Goal: Transaction & Acquisition: Download file/media

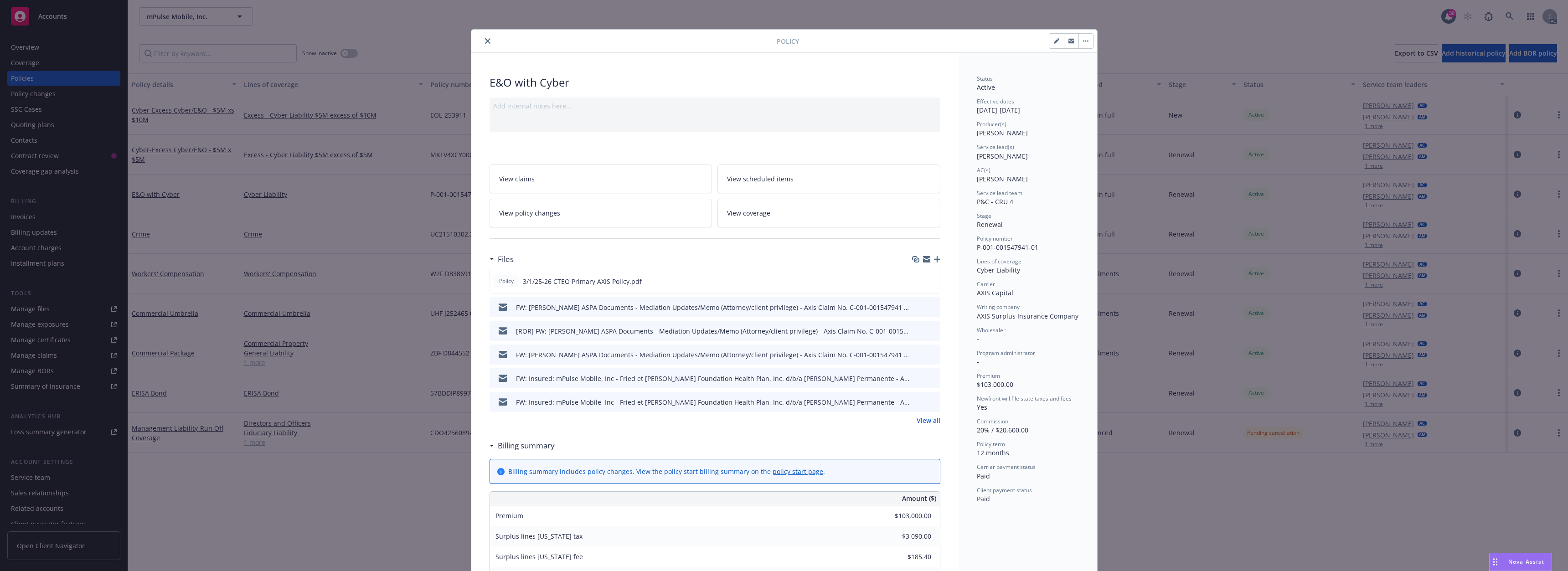
click at [485, 42] on icon "close" at bounding box center [487, 40] width 5 height 5
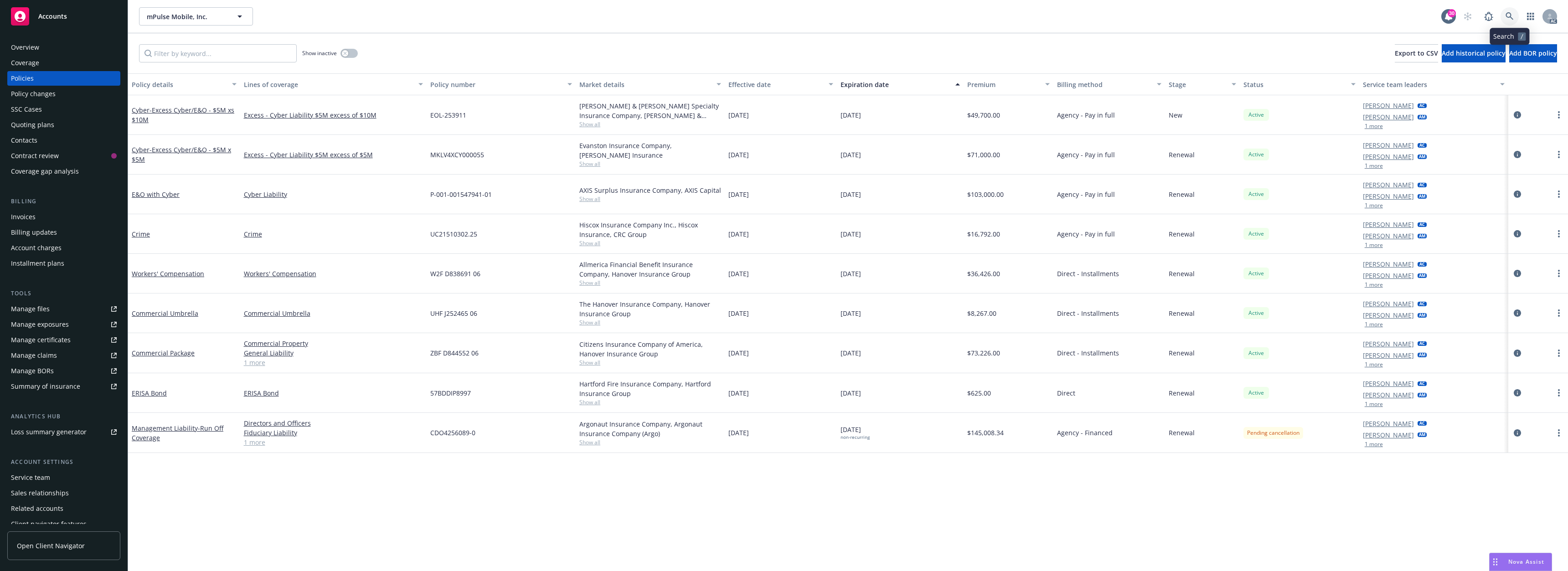
click at [1502, 16] on link at bounding box center [1509, 16] width 18 height 18
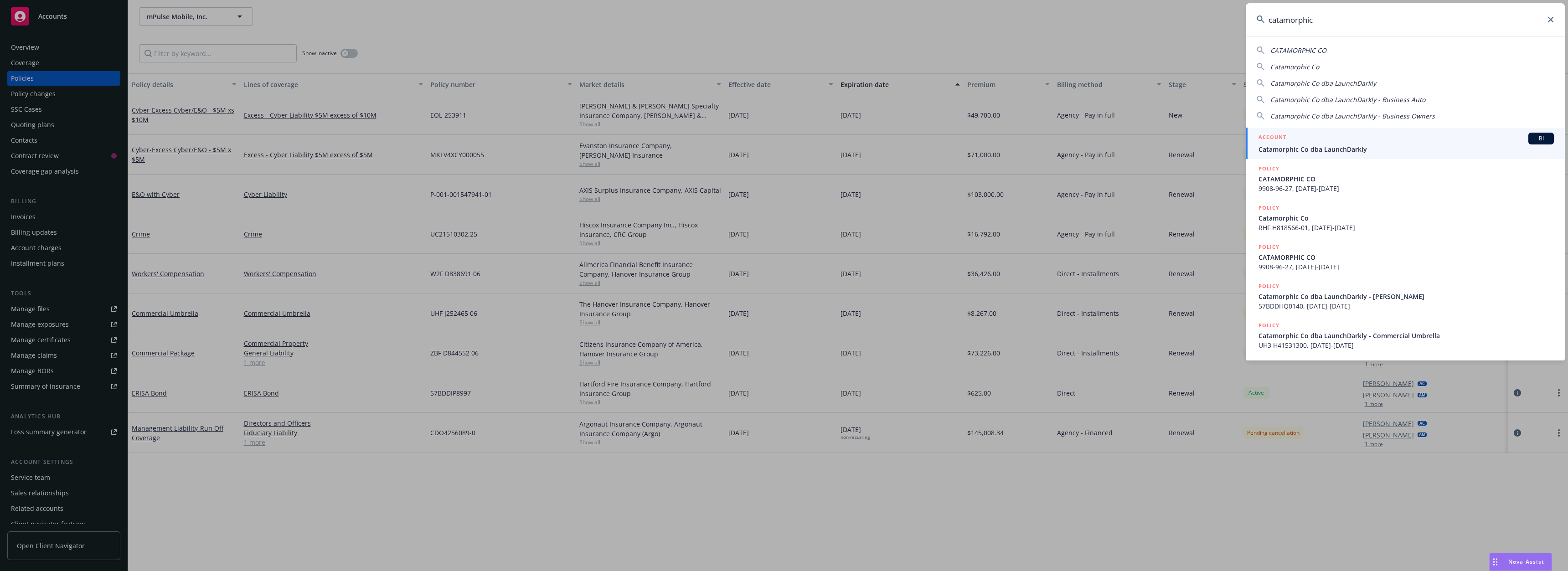
type input "catamorphic"
click at [1348, 147] on span "Catamorphic Co dba LaunchDarkly" at bounding box center [1405, 149] width 295 height 10
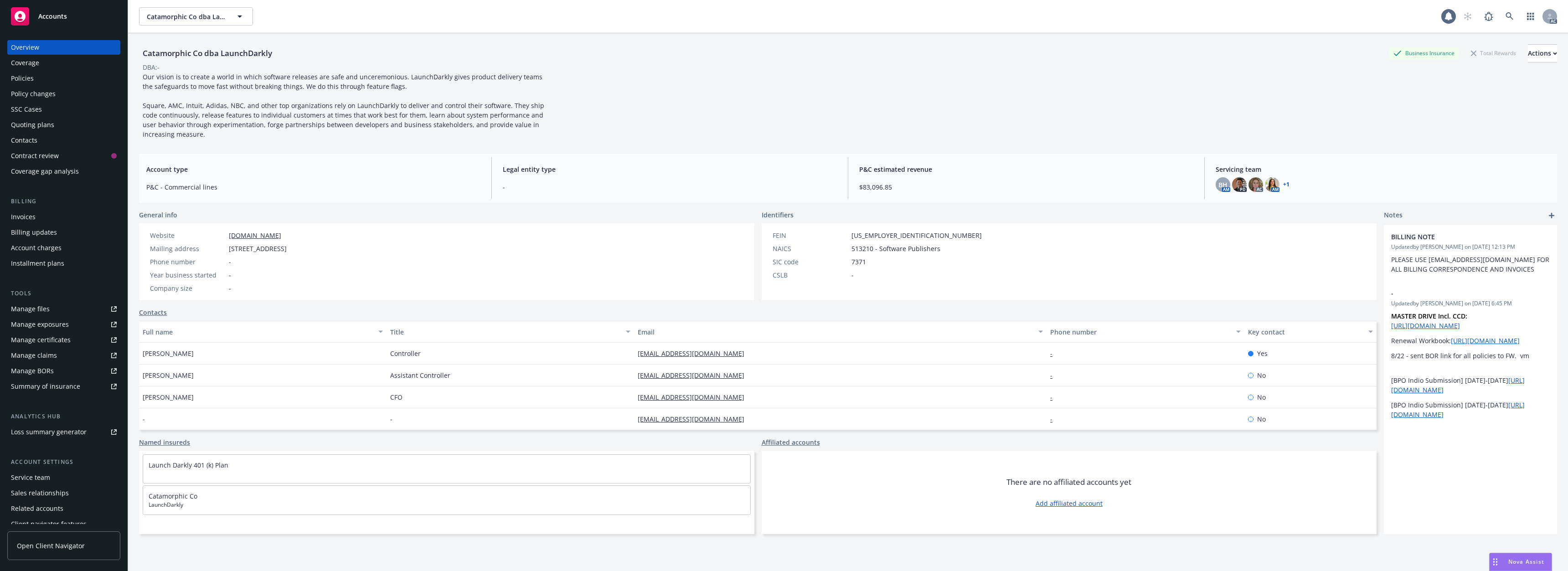
click at [47, 82] on div "Policies" at bounding box center [64, 78] width 105 height 15
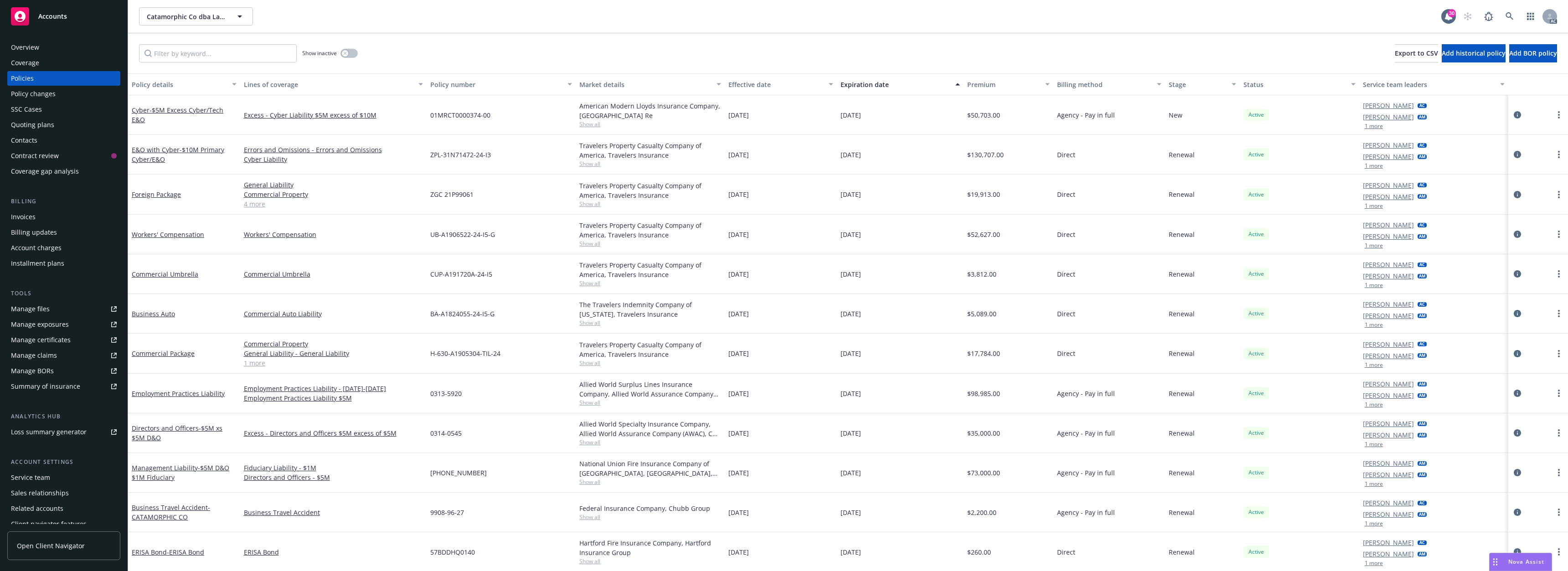
scroll to position [1, 0]
drag, startPoint x: 429, startPoint y: 114, endPoint x: 499, endPoint y: 114, distance: 70.0
click at [499, 114] on div "01MRCT0000374-00" at bounding box center [501, 114] width 149 height 40
copy span "01MRCT0000374-00"
click at [830, 16] on div "Catamorphic Co dba LaunchDarkly Catamorphic Co dba LaunchDarkly" at bounding box center [789, 16] width 1302 height 18
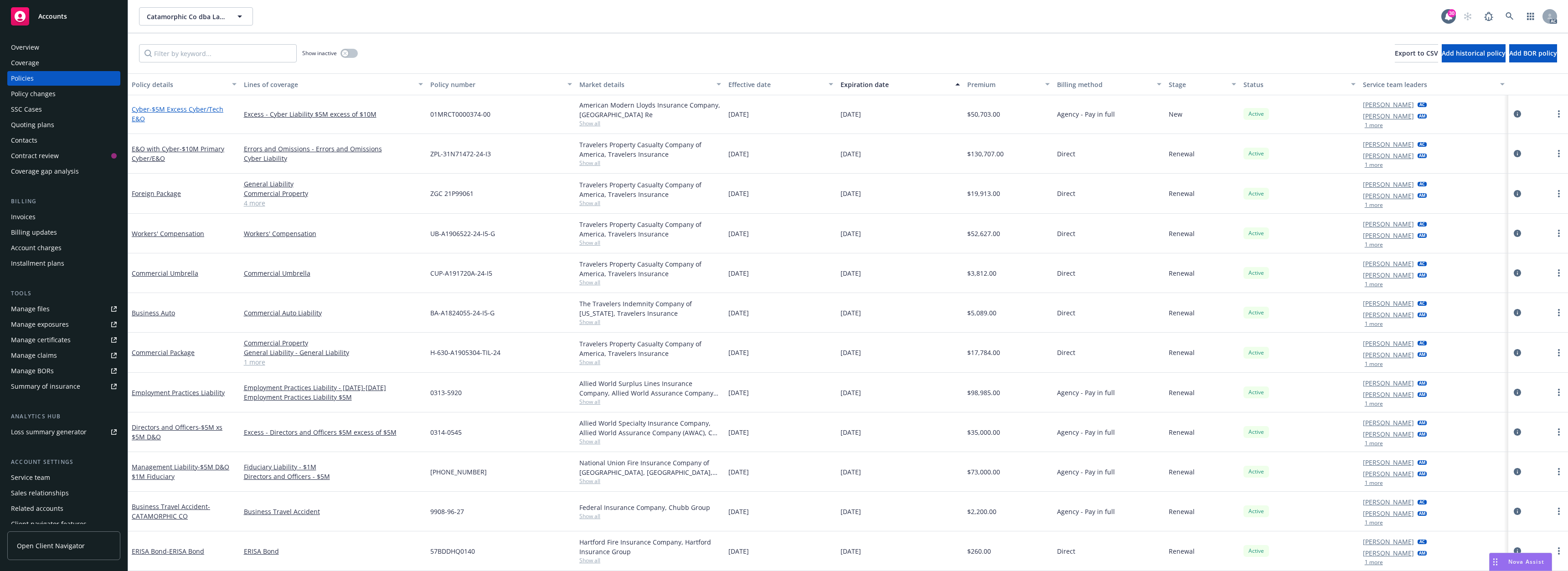
click at [214, 109] on span "- $5M Excess Cyber/Tech E&O" at bounding box center [177, 113] width 91 height 18
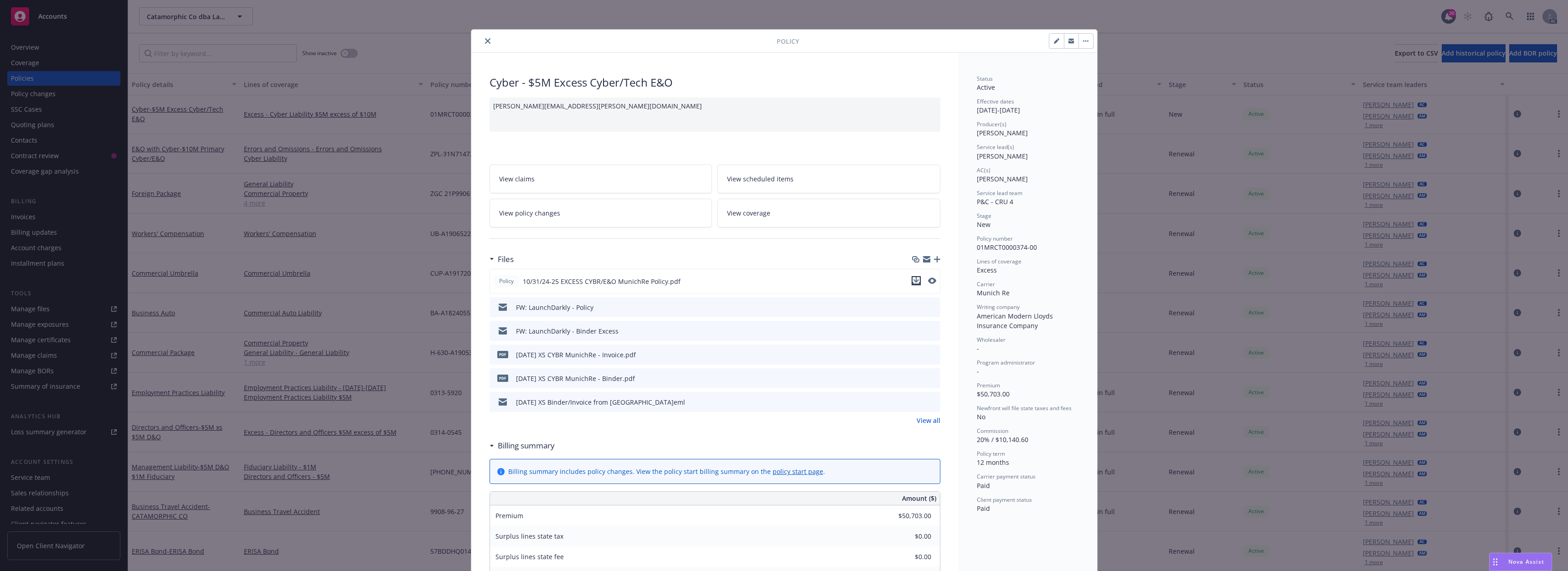
click at [913, 283] on icon "download file" at bounding box center [916, 281] width 7 height 7
click at [487, 44] on button "close" at bounding box center [487, 41] width 11 height 11
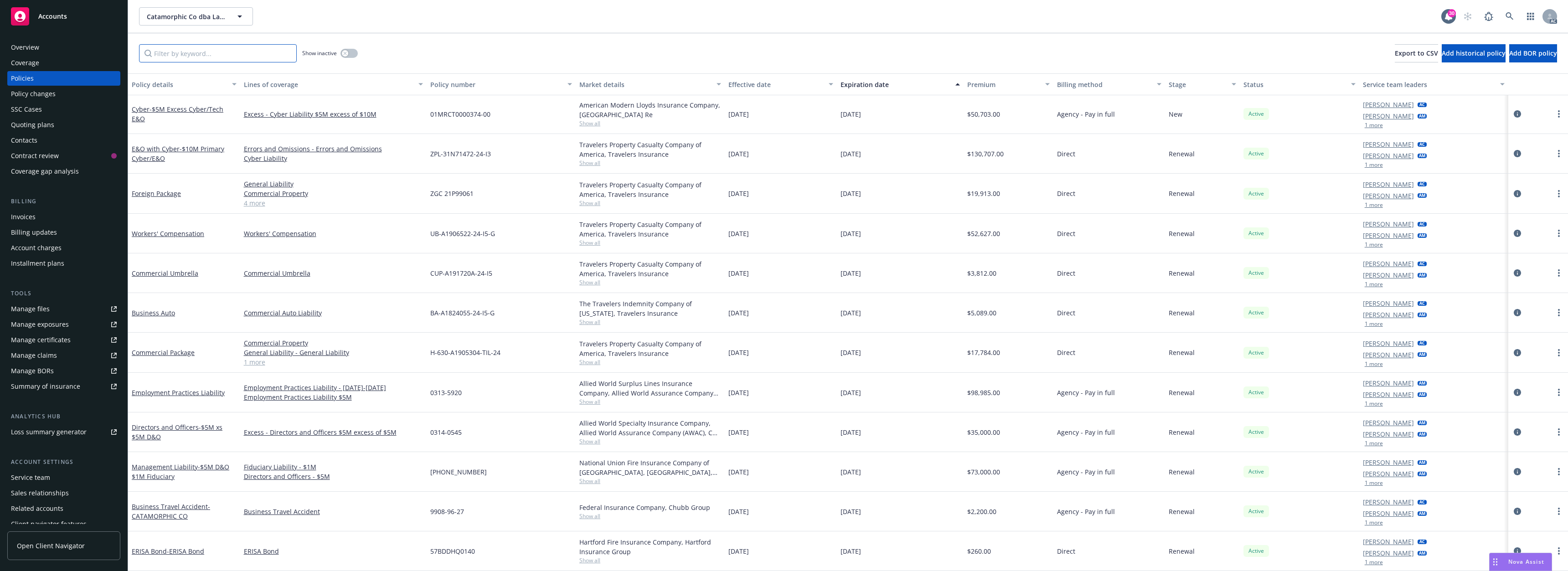
click at [183, 60] on input "Filter by keyword..." at bounding box center [218, 53] width 158 height 18
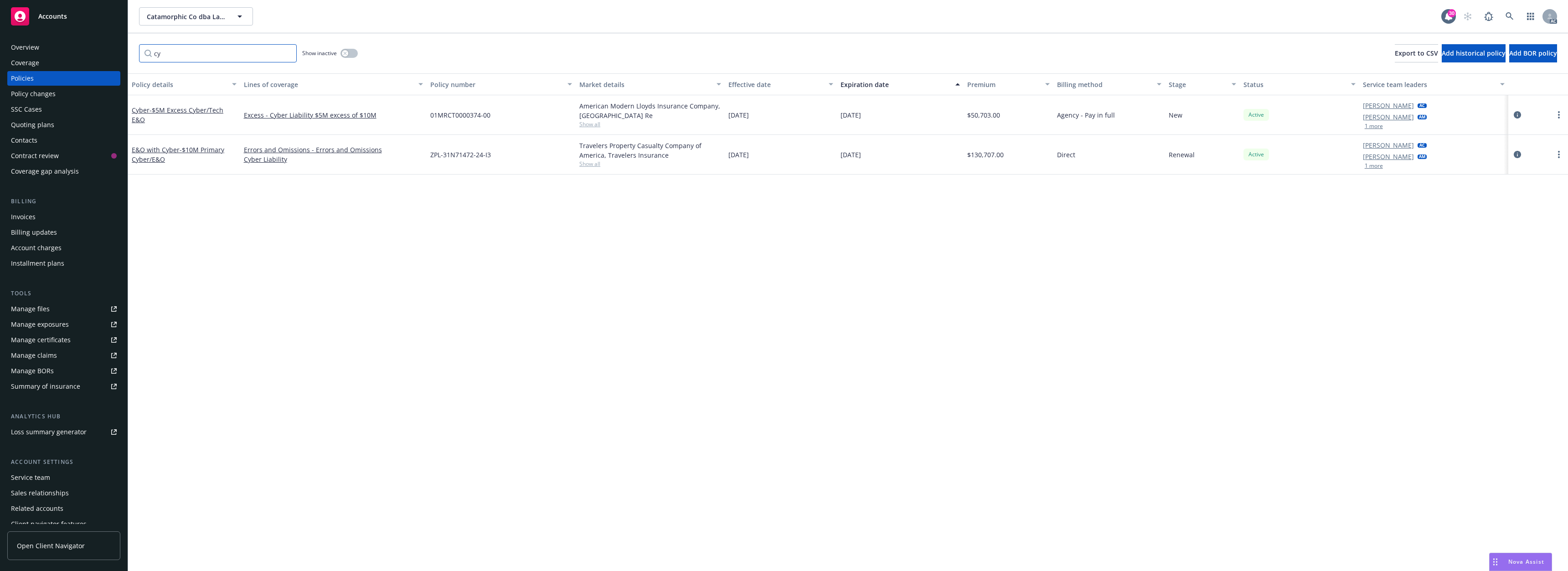
type input "c"
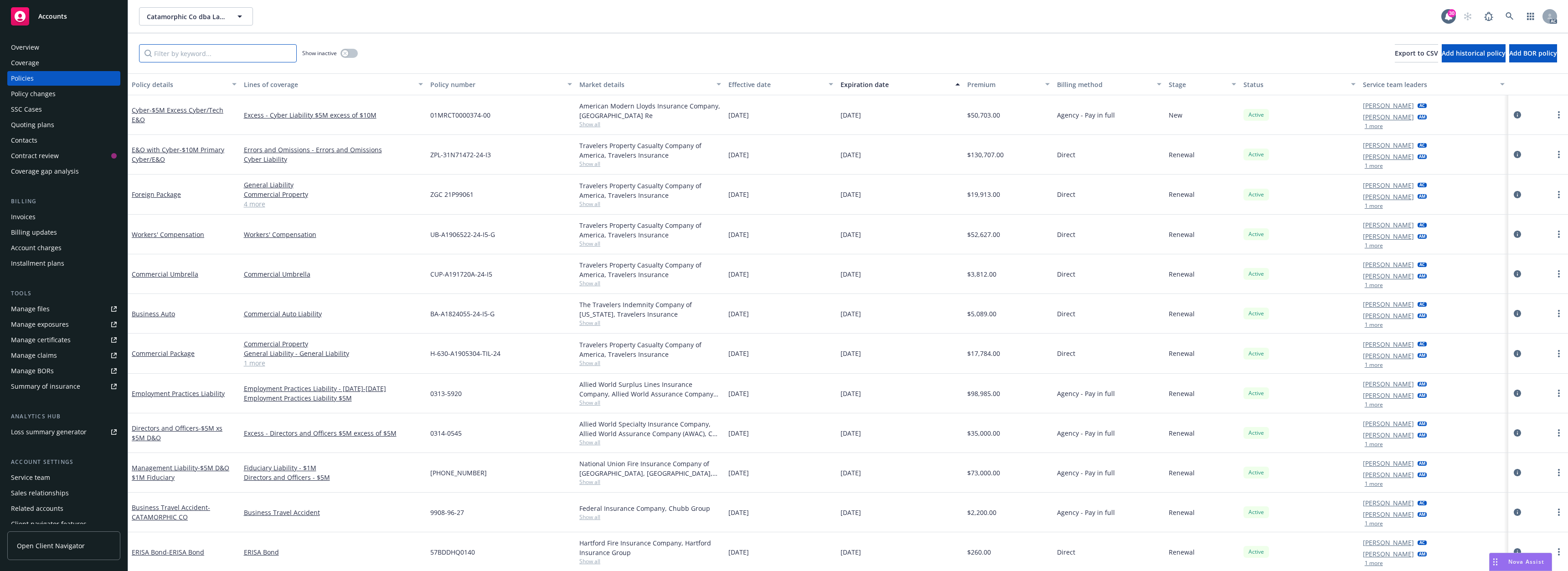
scroll to position [1, 0]
click at [281, 545] on div "ERISA Bond" at bounding box center [333, 551] width 186 height 40
click at [1505, 16] on icon at bounding box center [1509, 16] width 8 height 8
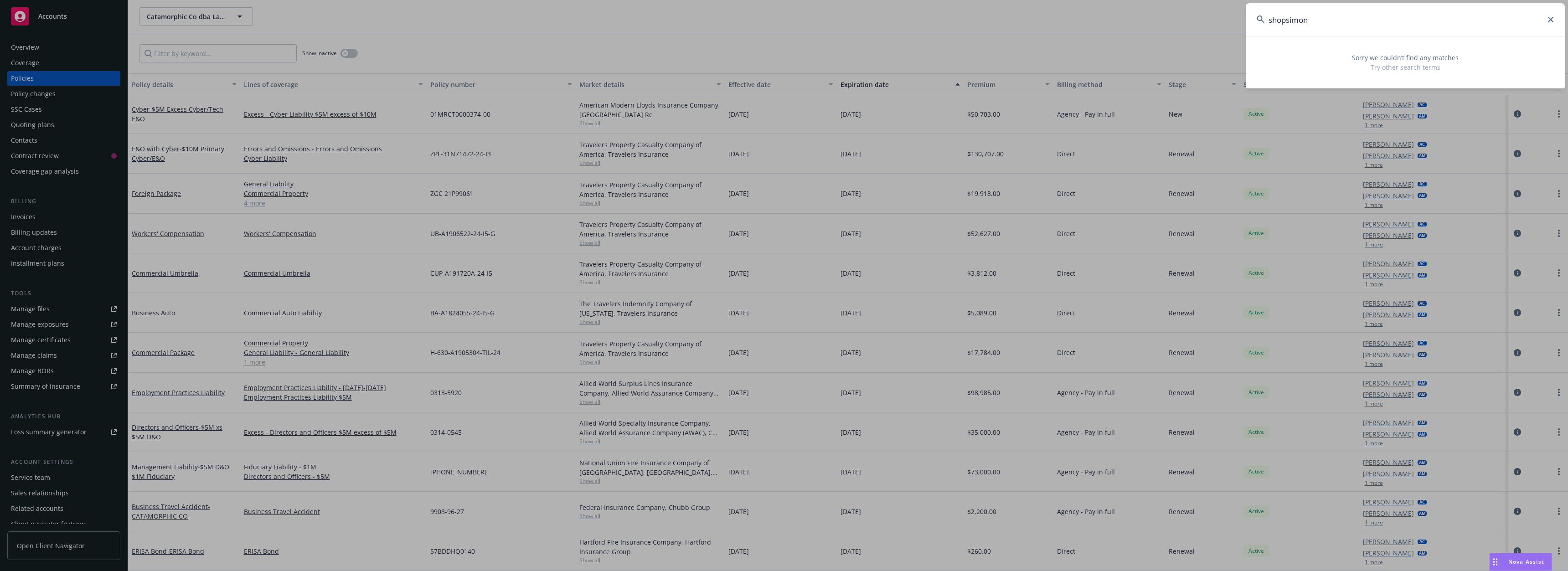
type input "shopsimon"
drag, startPoint x: 1331, startPoint y: 22, endPoint x: 1240, endPoint y: 23, distance: 91.0
click at [1240, 23] on div "shopsimon Sorry we couldn’t find any matches Try other search terms" at bounding box center [784, 286] width 1568 height 571
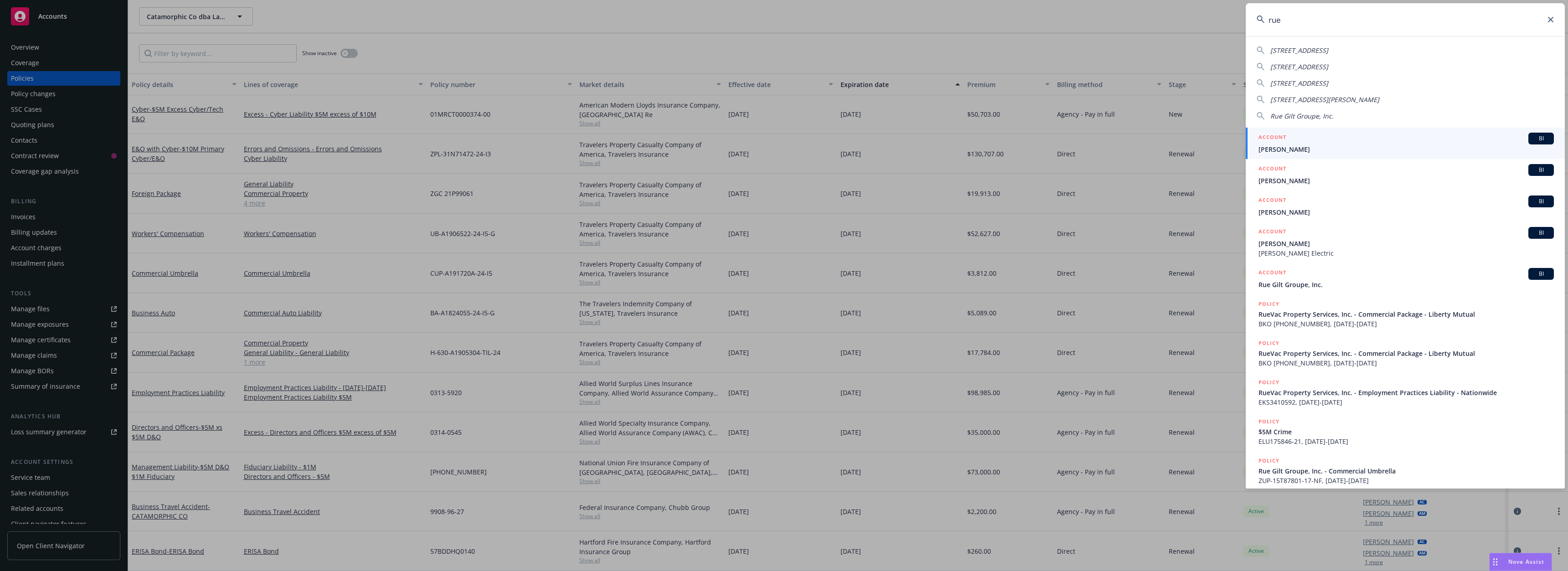
type input "rue"
click at [1320, 285] on span "Rue Gilt Groupe, Inc." at bounding box center [1405, 285] width 295 height 10
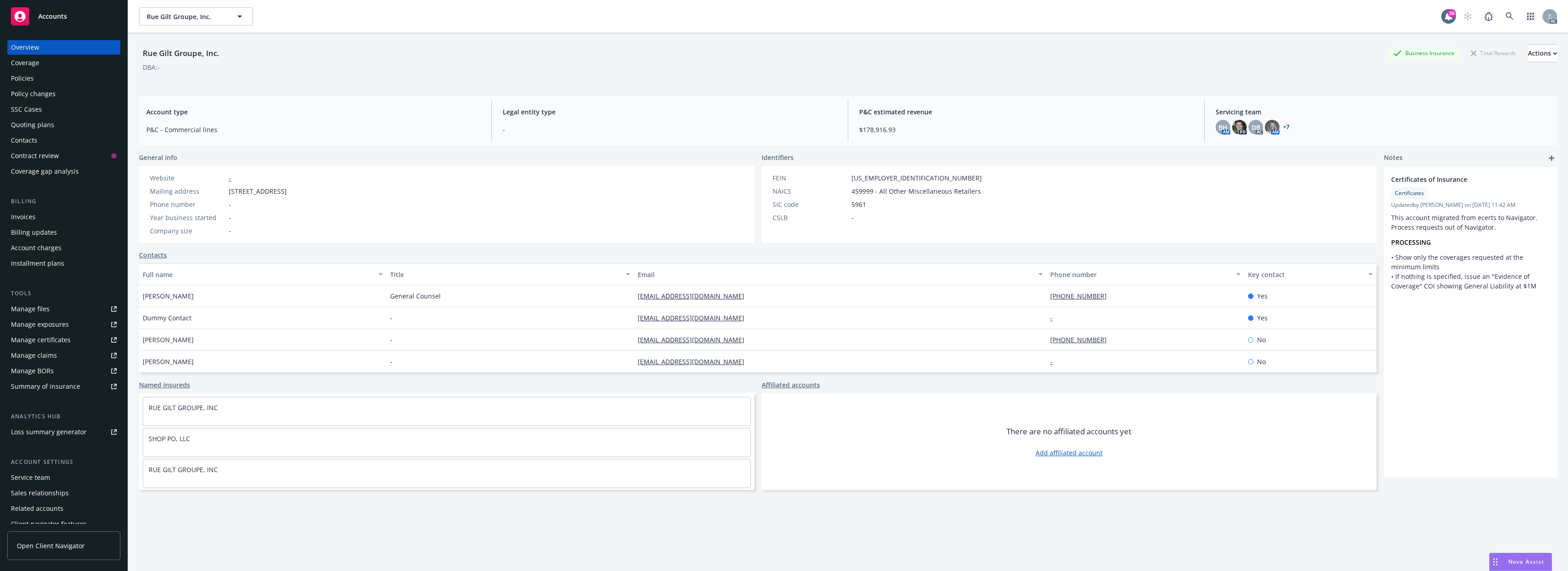
click at [22, 85] on div "Policies" at bounding box center [22, 78] width 23 height 15
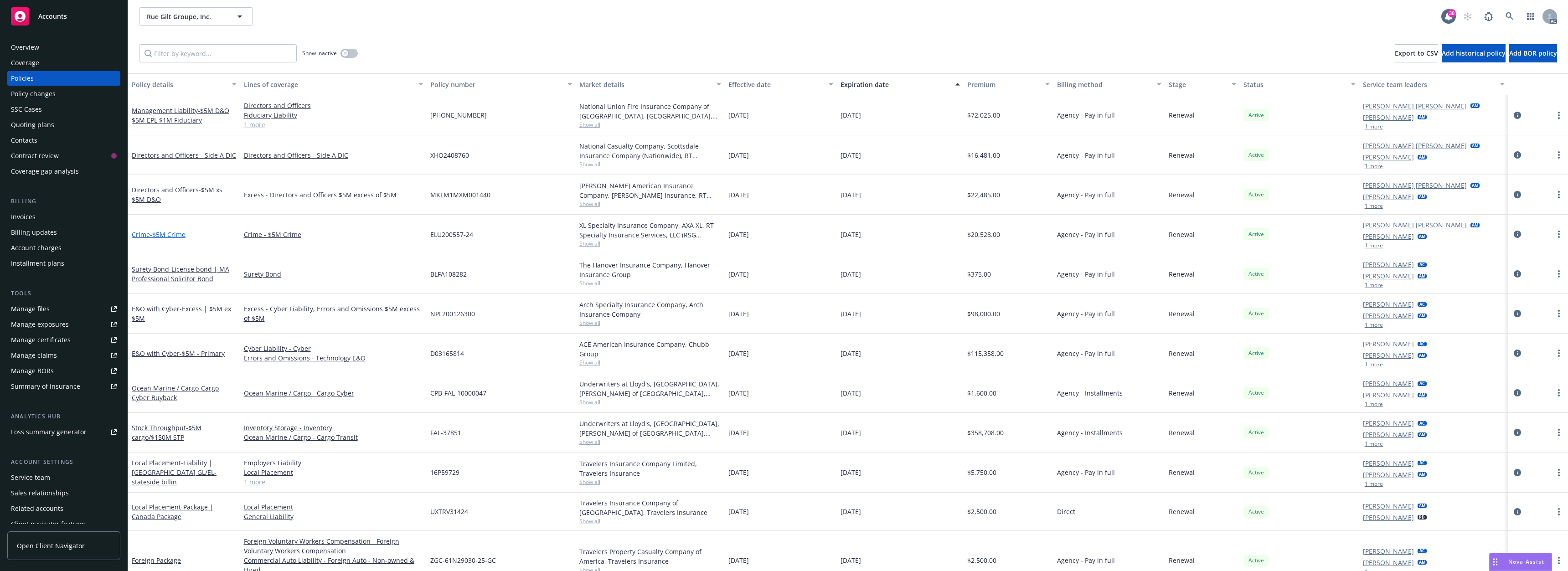
click at [176, 235] on span "- $5M Crime" at bounding box center [168, 234] width 36 height 9
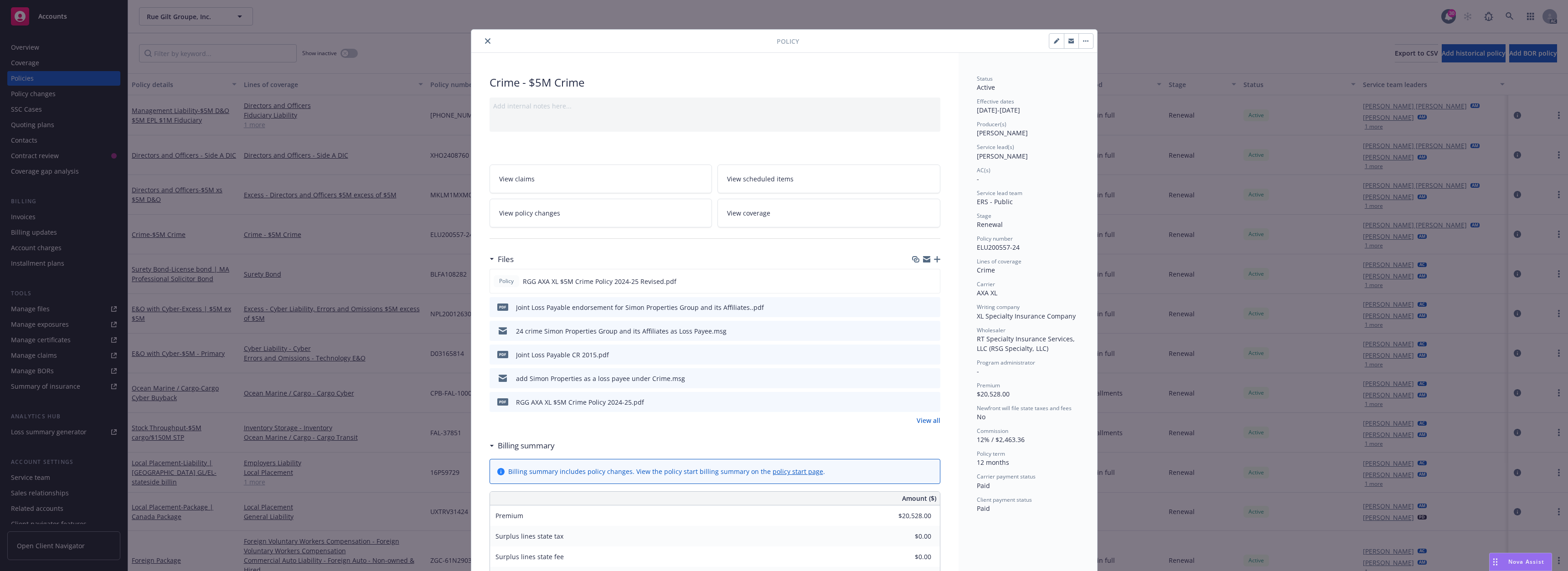
click at [487, 37] on button "close" at bounding box center [487, 41] width 11 height 11
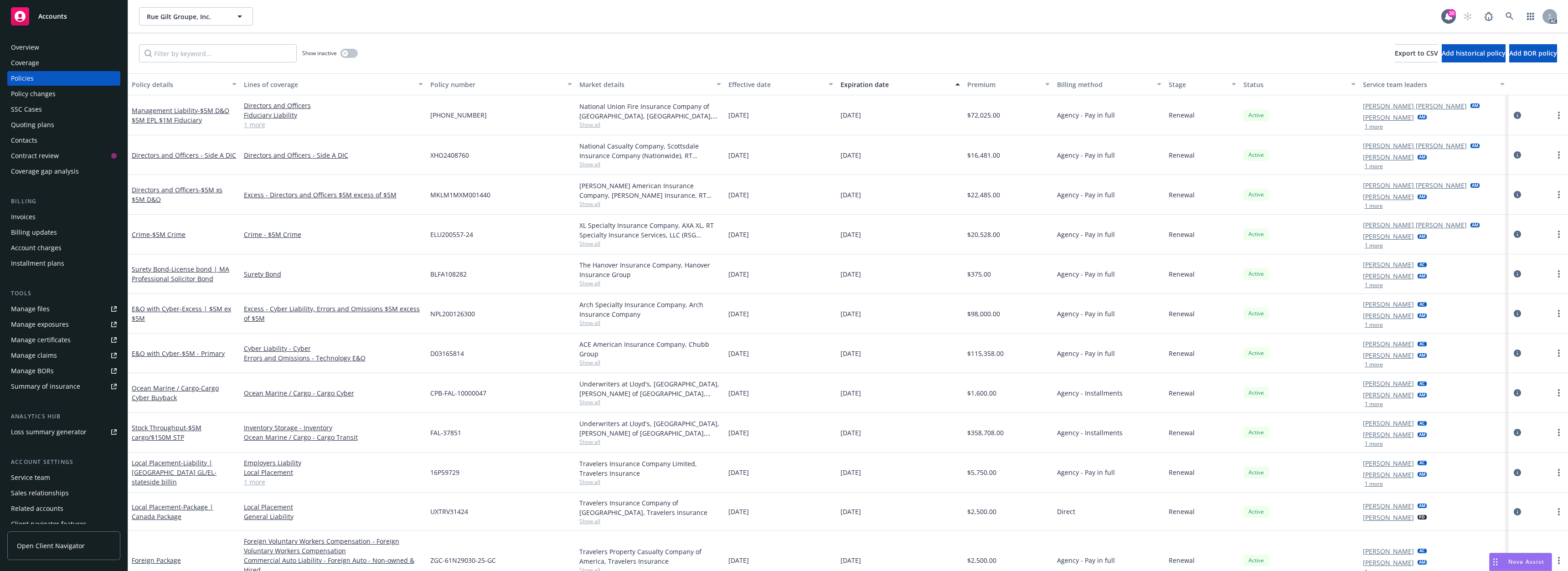
drag, startPoint x: 682, startPoint y: 42, endPoint x: 705, endPoint y: 9, distance: 40.2
click at [682, 42] on div "Show inactive Export to CSV Add historical policy Add BOR policy" at bounding box center [848, 53] width 1440 height 40
click at [222, 350] on span "- $5M - Primary" at bounding box center [202, 353] width 45 height 9
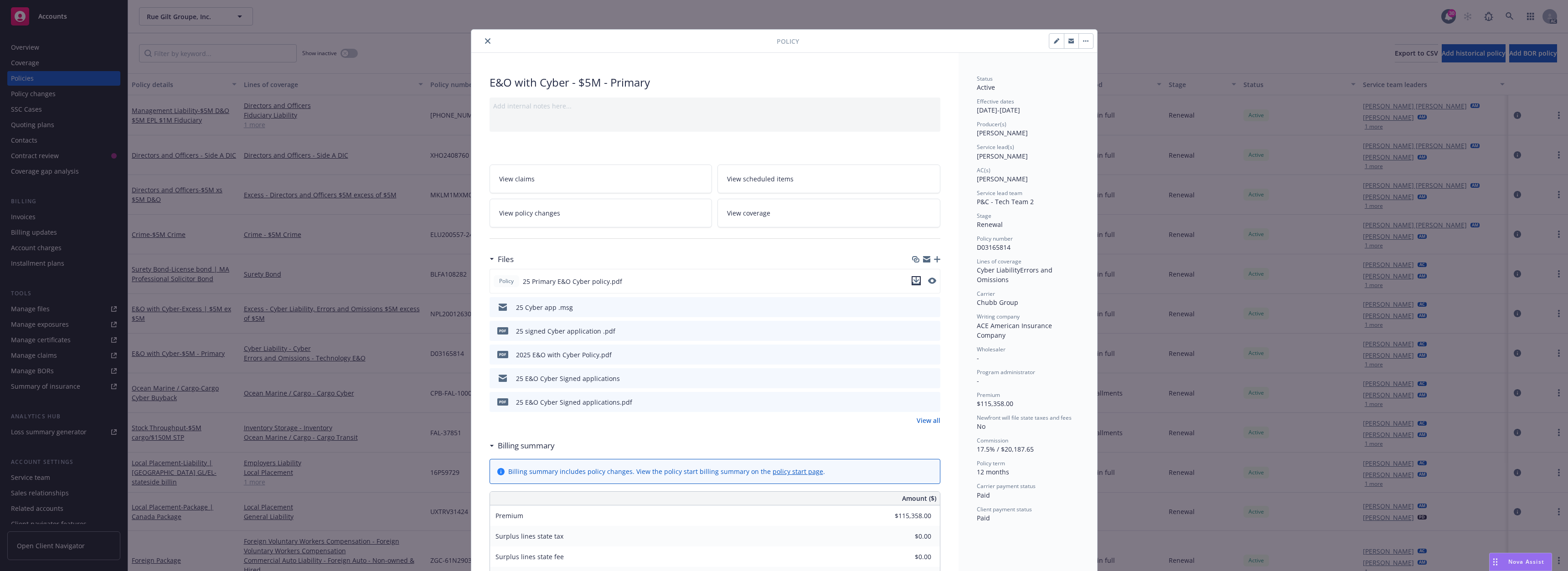
click at [913, 282] on icon "download file" at bounding box center [916, 281] width 7 height 7
